Goal: Transaction & Acquisition: Subscribe to service/newsletter

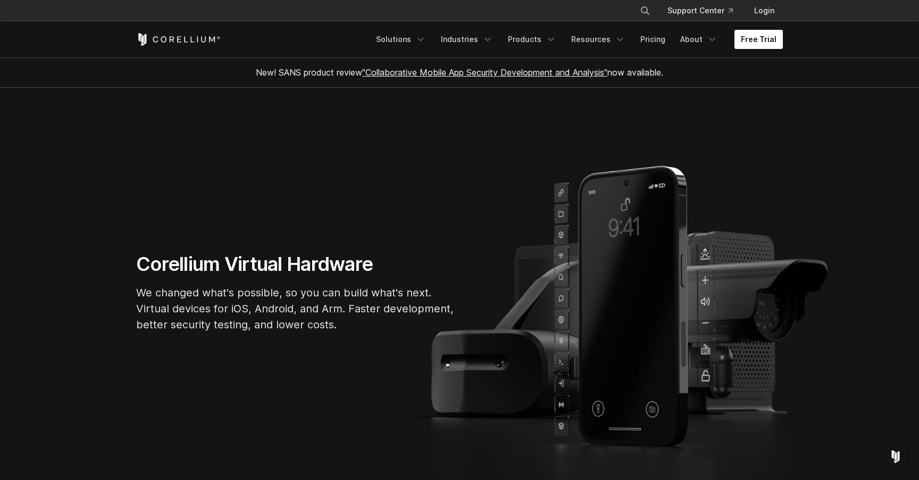
click at [751, 40] on link "Free Trial" at bounding box center [758, 39] width 48 height 19
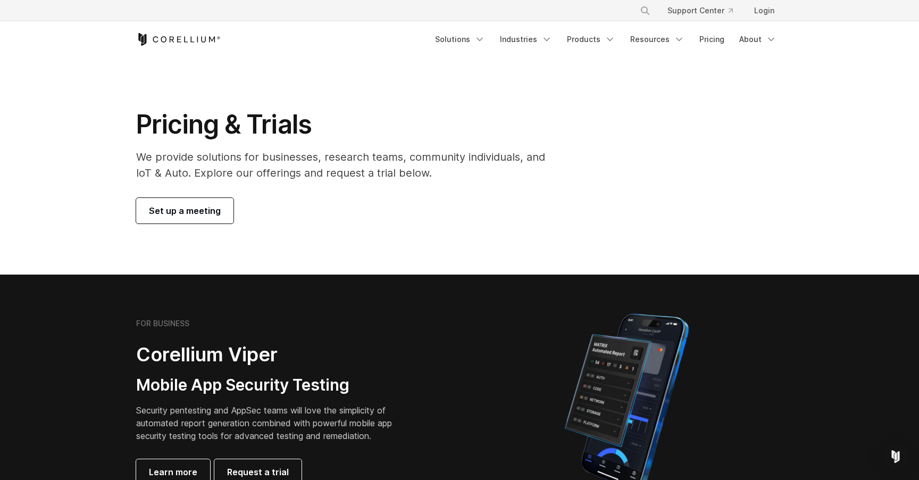
click at [201, 37] on icon "Corellium Home" at bounding box center [178, 39] width 85 height 13
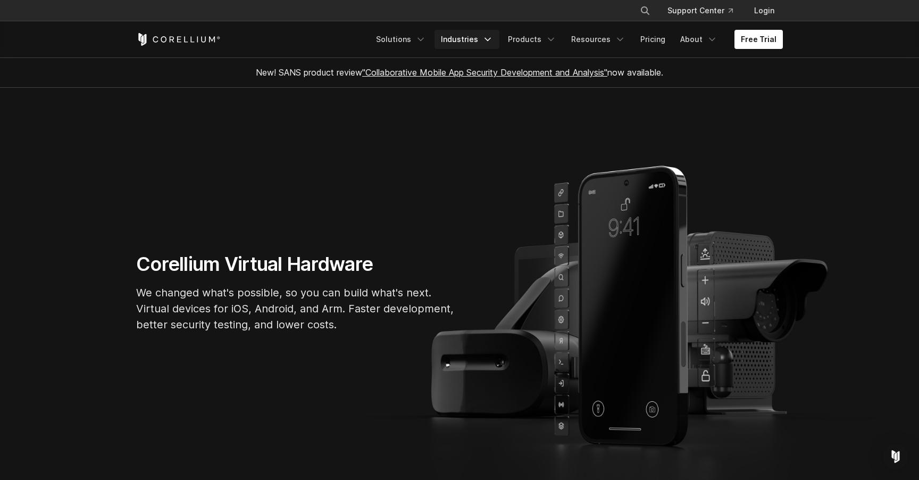
click at [480, 43] on link "Industries" at bounding box center [467, 39] width 65 height 19
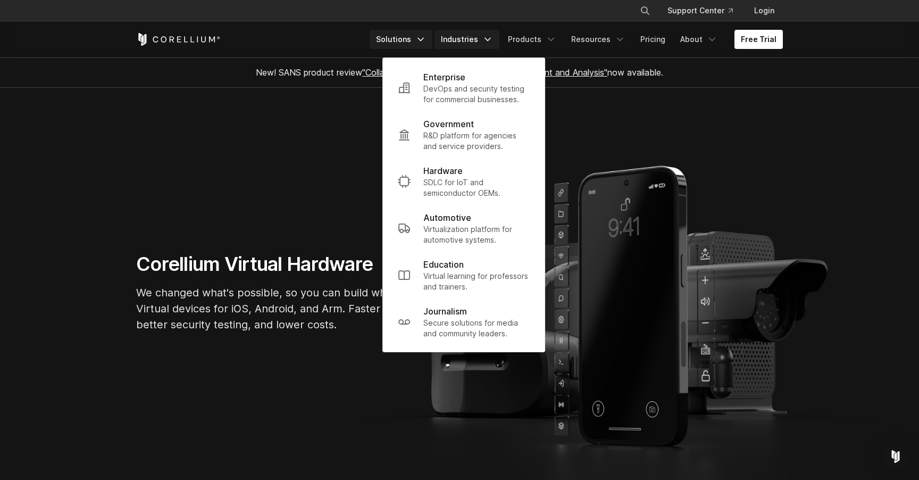
click at [416, 37] on link "Solutions" at bounding box center [401, 39] width 63 height 19
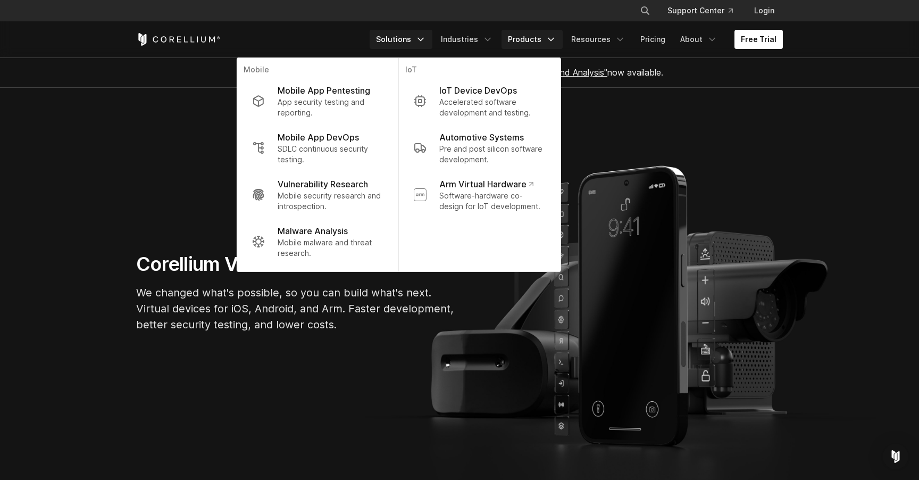
click at [554, 35] on icon "Navigation Menu" at bounding box center [551, 39] width 11 height 11
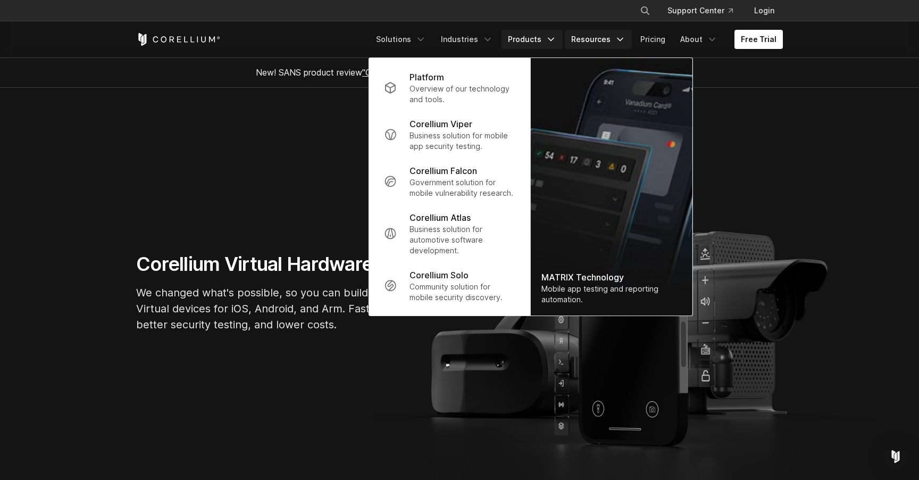
click at [603, 41] on link "Resources" at bounding box center [598, 39] width 67 height 19
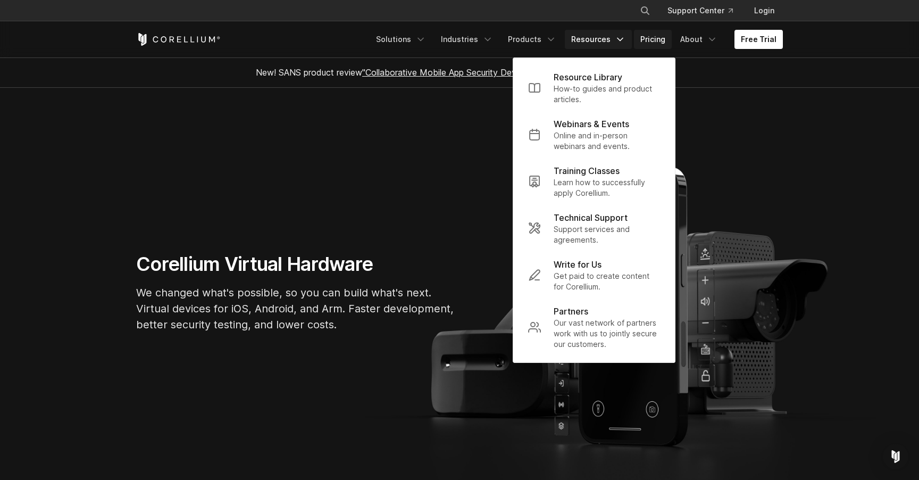
click at [649, 44] on link "Pricing" at bounding box center [653, 39] width 38 height 19
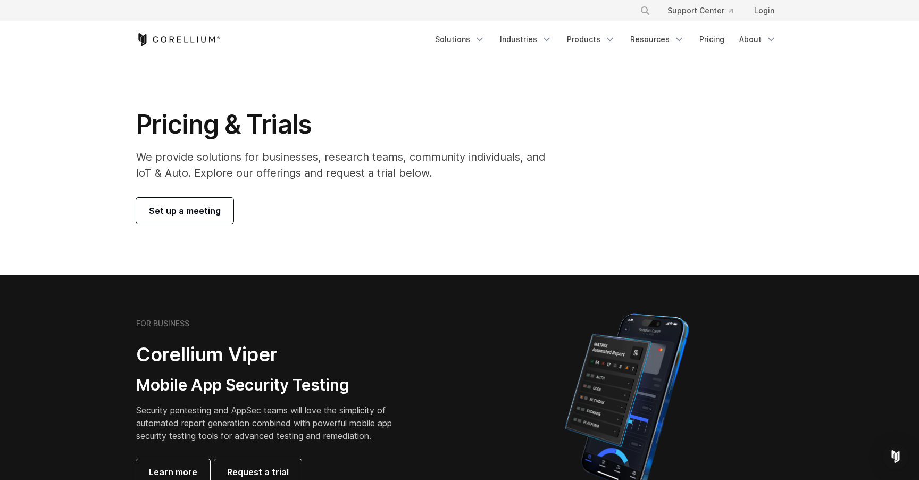
click at [177, 37] on icon "Corellium Home" at bounding box center [179, 39] width 4 height 6
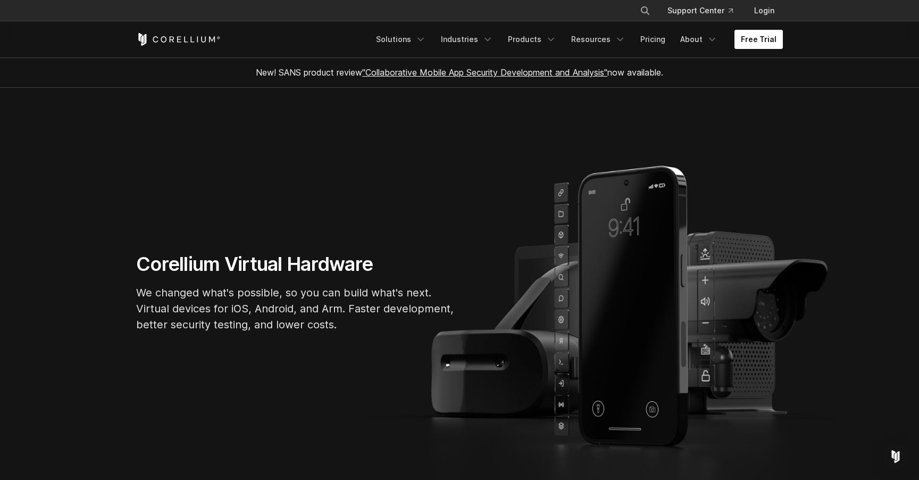
click at [768, 34] on link "Free Trial" at bounding box center [758, 39] width 48 height 19
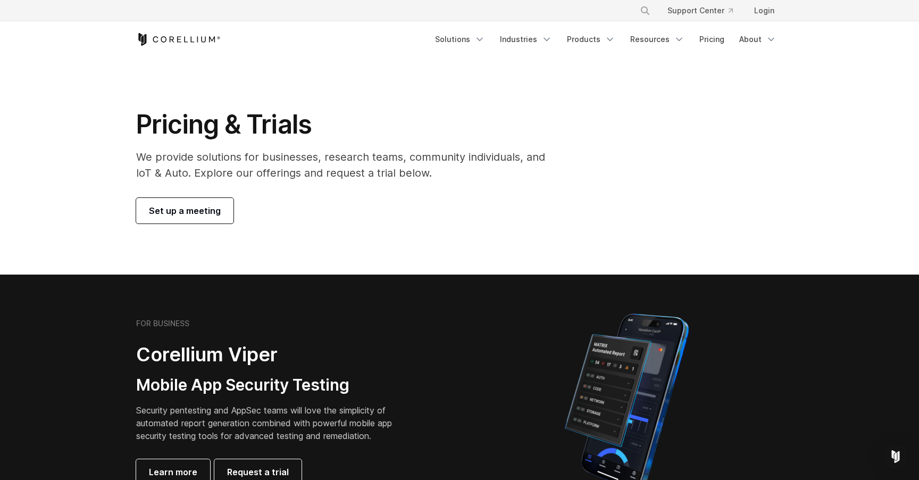
click at [166, 204] on link "Set up a meeting" at bounding box center [184, 211] width 97 height 26
